Goal: Transaction & Acquisition: Book appointment/travel/reservation

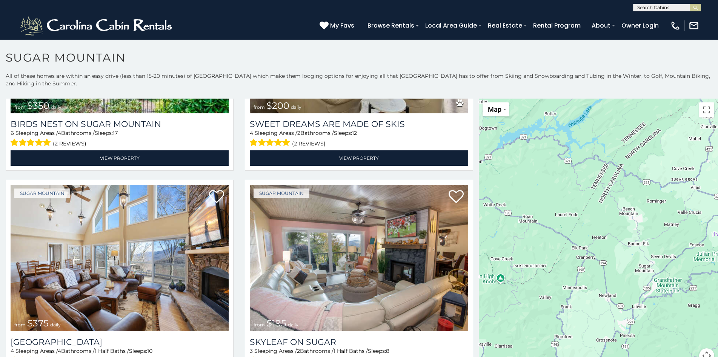
scroll to position [4, 0]
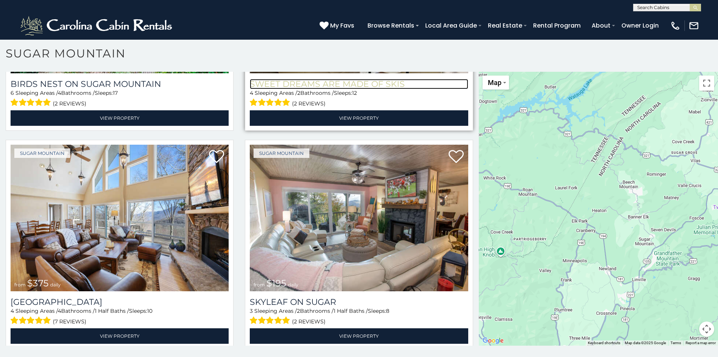
click at [255, 79] on h3 "Sweet Dreams Are Made Of Skis" at bounding box center [359, 84] width 218 height 10
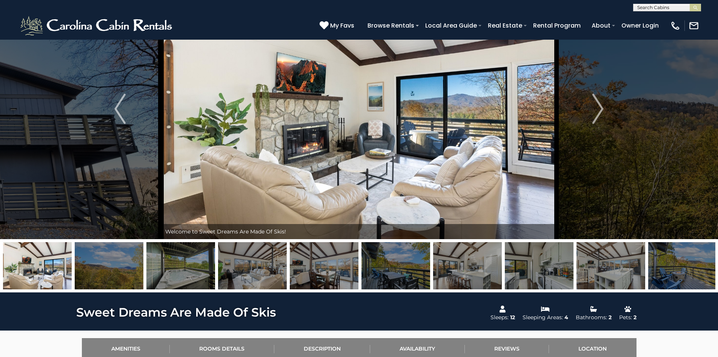
scroll to position [398, 0]
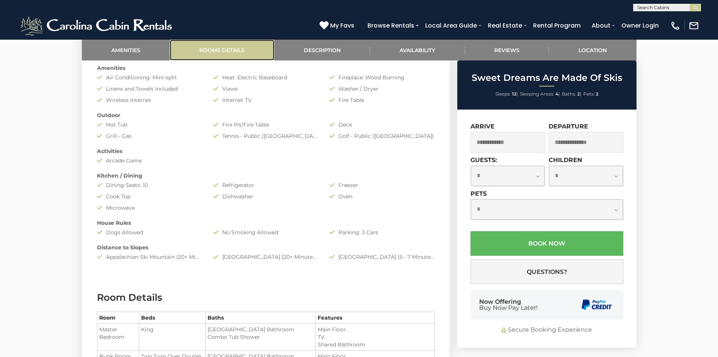
click at [185, 42] on link "Rooms Details" at bounding box center [222, 50] width 105 height 21
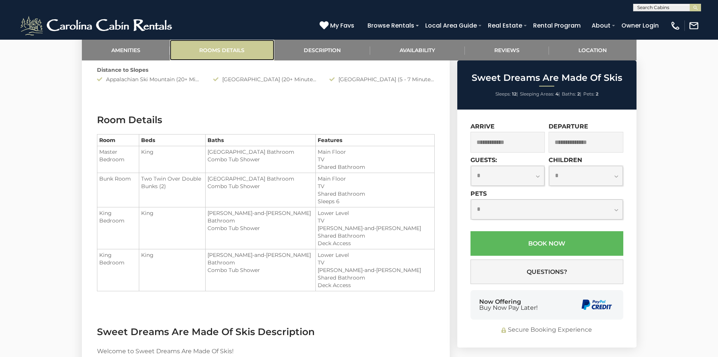
scroll to position [621, 0]
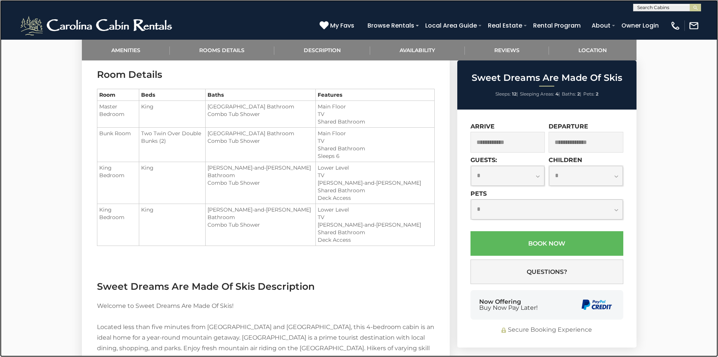
click at [163, 159] on link at bounding box center [359, 178] width 718 height 357
